Goal: Information Seeking & Learning: Learn about a topic

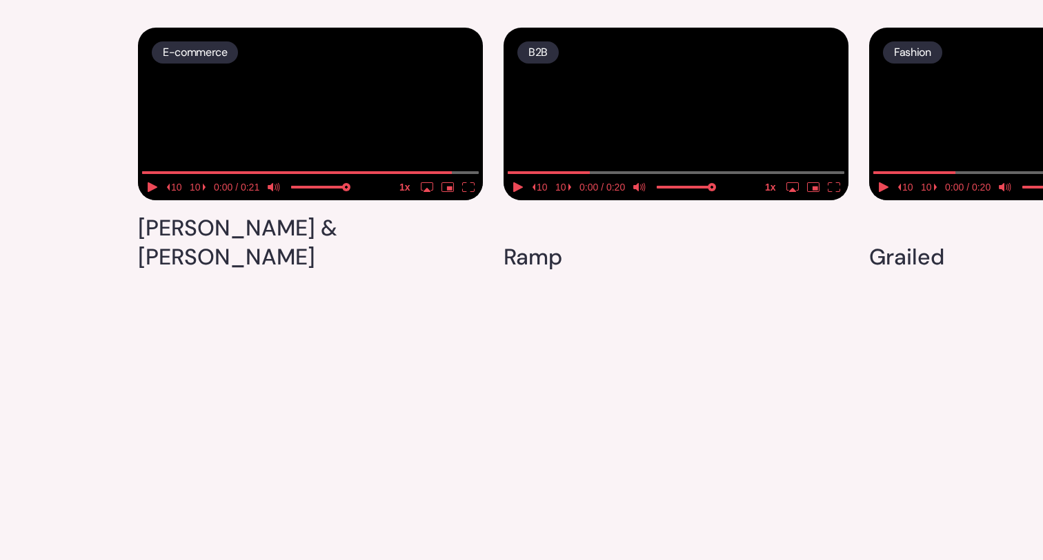
scroll to position [3583, 0]
click at [318, 200] on video at bounding box center [310, 114] width 345 height 172
click at [157, 192] on icon "pause" at bounding box center [155, 187] width 3 height 10
click at [670, 200] on video at bounding box center [676, 114] width 345 height 172
click at [517, 196] on media-play-button "pause" at bounding box center [518, 187] width 21 height 18
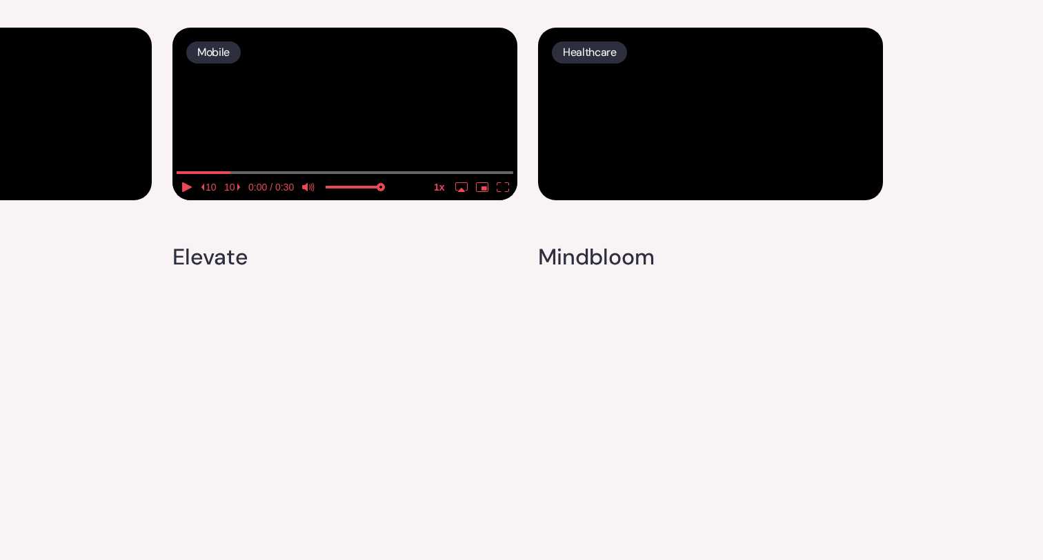
scroll to position [4232, 0]
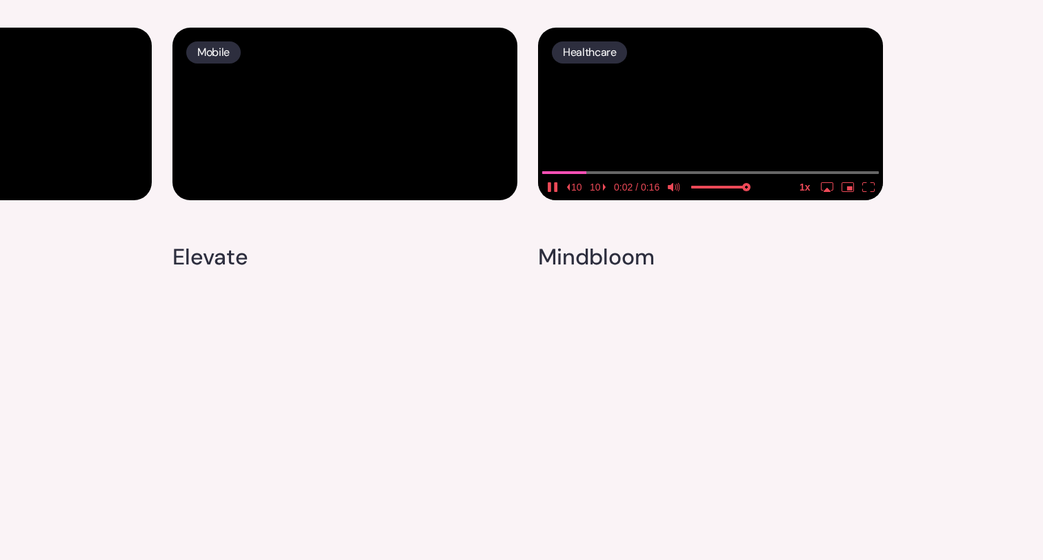
click at [712, 200] on video at bounding box center [710, 114] width 345 height 172
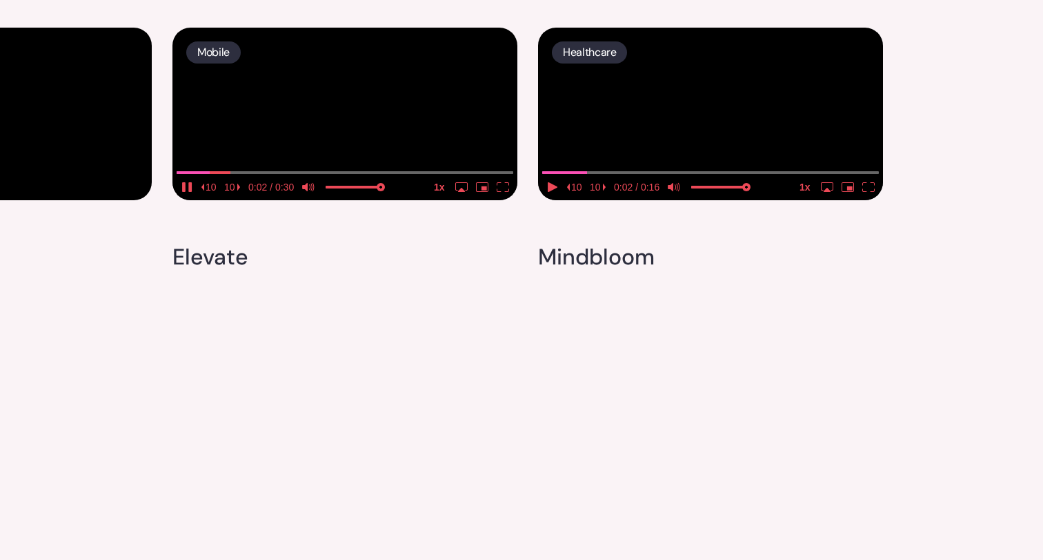
click at [348, 200] on video at bounding box center [344, 114] width 345 height 172
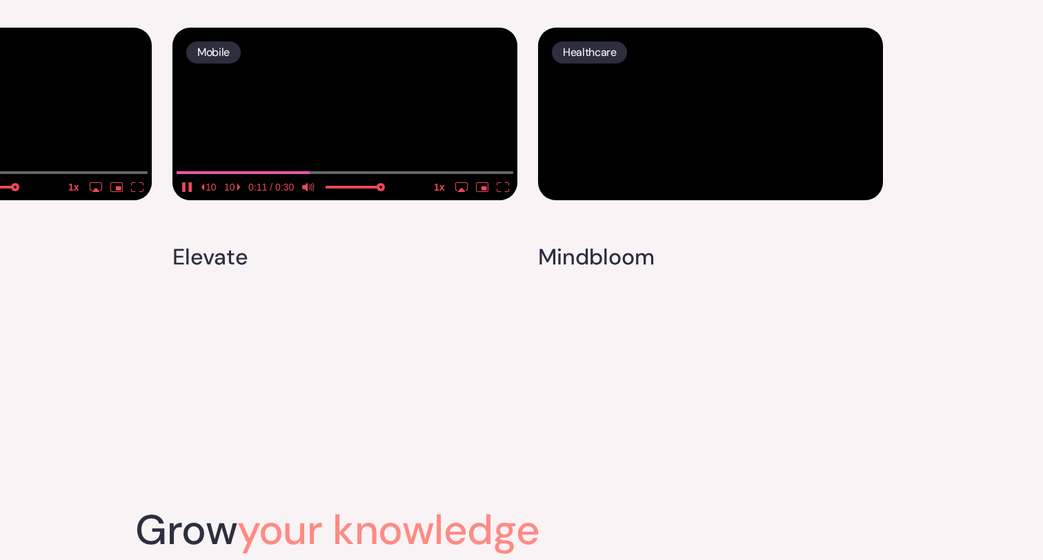
scroll to position [4367, 0]
click at [186, 192] on icon "pause" at bounding box center [187, 187] width 12 height 10
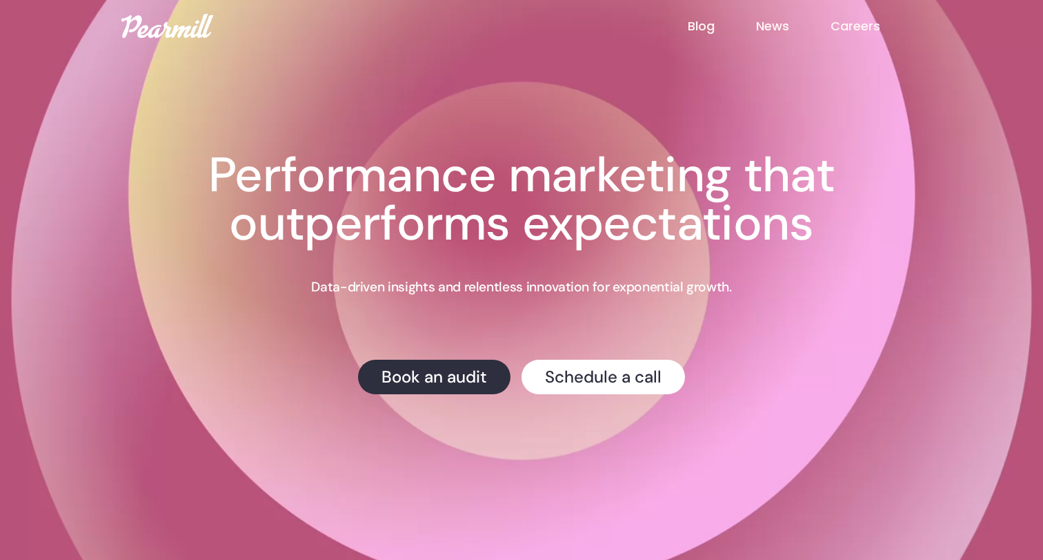
click at [704, 26] on link "Blog" at bounding box center [722, 26] width 68 height 18
